Goal: Check status: Check status

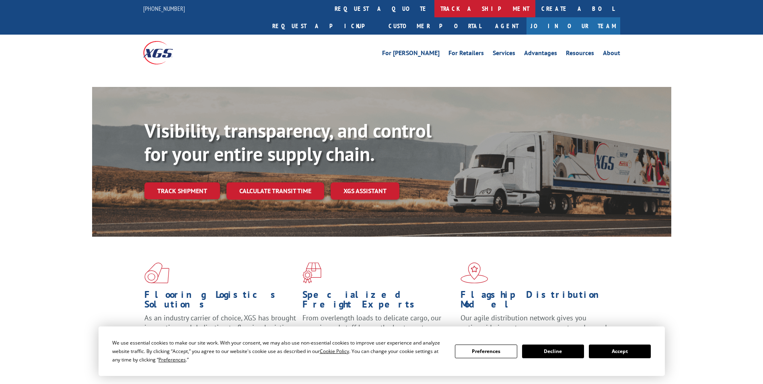
click at [434, 9] on link "track a shipment" at bounding box center [484, 8] width 101 height 17
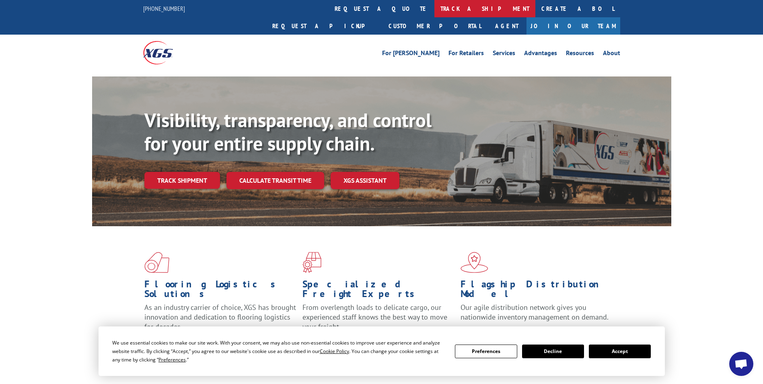
click at [434, 4] on link "track a shipment" at bounding box center [484, 8] width 101 height 17
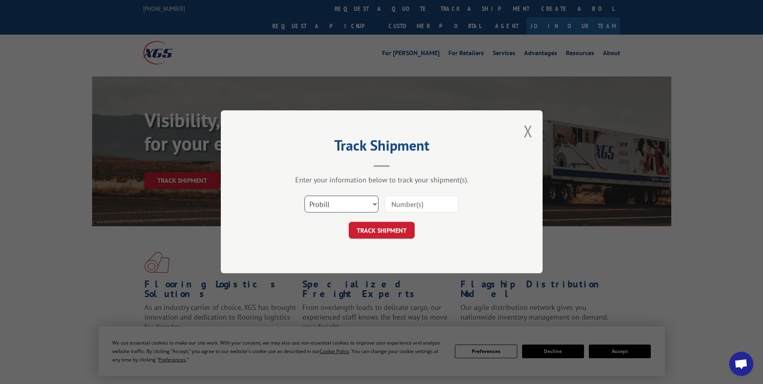
click at [332, 206] on select "Select category... Probill BOL PO" at bounding box center [341, 204] width 74 height 17
select select "po"
click at [304, 196] on select "Select category... Probill BOL PO" at bounding box center [341, 204] width 74 height 17
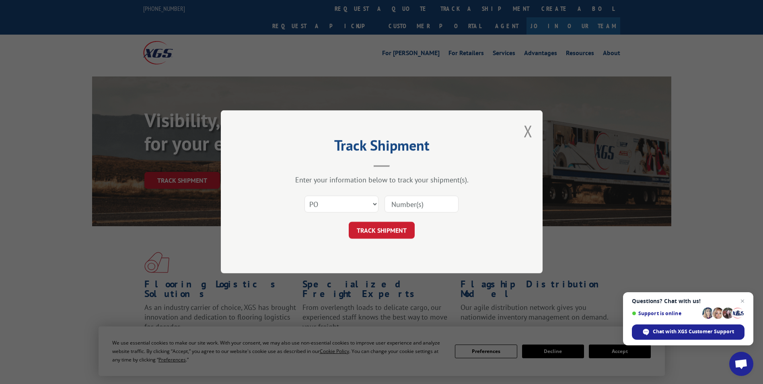
click at [396, 202] on input at bounding box center [421, 204] width 74 height 17
paste input "81511605"
type input "81511605"
click at [385, 236] on button "TRACK SHIPMENT" at bounding box center [382, 230] width 66 height 17
